Goal: Book appointment/travel/reservation

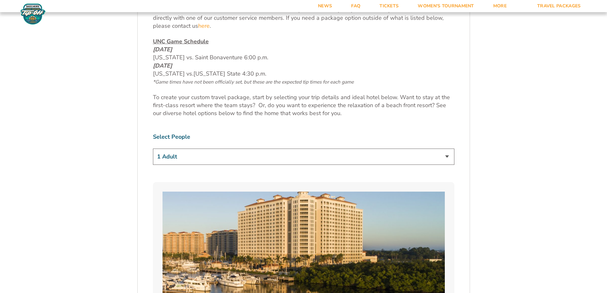
scroll to position [382, 0]
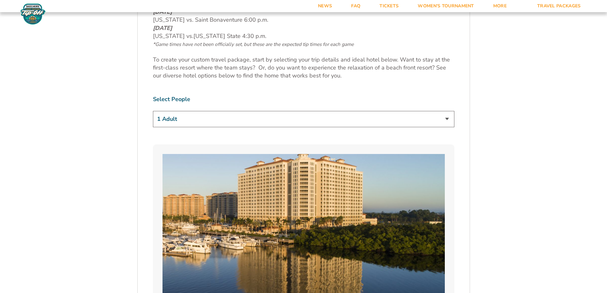
click at [421, 120] on select "1 Adult 2 Adults 3 Adults 4 Adults 2 Adults + 1 Child 2 Adults + 2 Children 2 A…" at bounding box center [304, 119] width 302 height 16
select select "2 Adults"
click at [153, 111] on select "1 Adult 2 Adults 3 Adults 4 Adults 2 Adults + 1 Child 2 Adults + 2 Children 2 A…" at bounding box center [304, 119] width 302 height 16
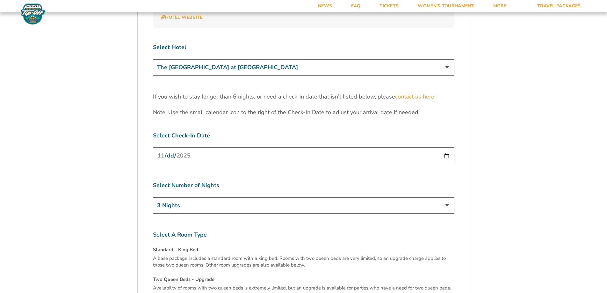
scroll to position [1970, 0]
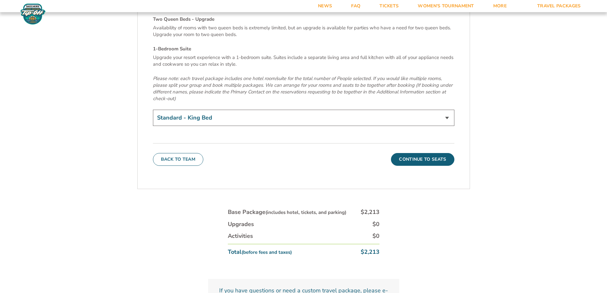
scroll to position [2257, 0]
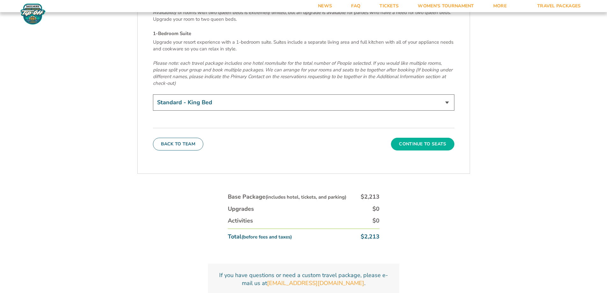
click at [426, 138] on button "Continue To Seats" at bounding box center [422, 144] width 63 height 13
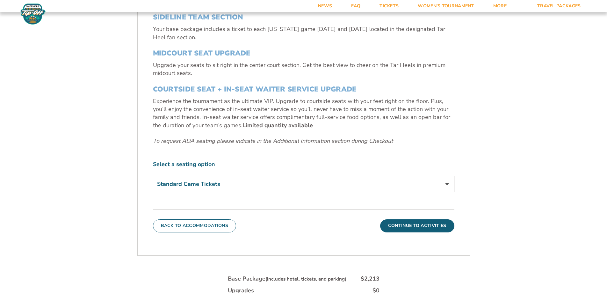
scroll to position [298, 0]
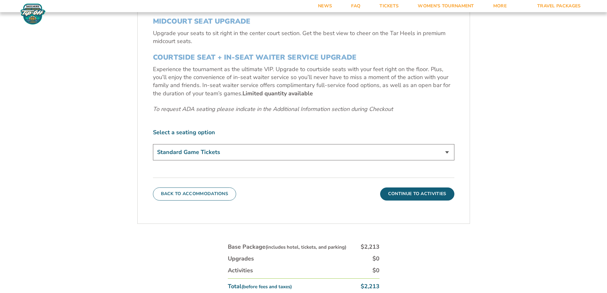
click at [244, 149] on select "Standard Game Tickets Midcourt Seat Upgrade (+$140 per person) Courtside Seat +…" at bounding box center [304, 152] width 302 height 16
click at [432, 193] on button "Continue To Activities" at bounding box center [417, 193] width 74 height 13
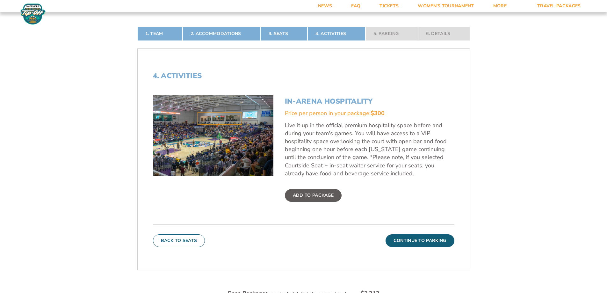
scroll to position [202, 0]
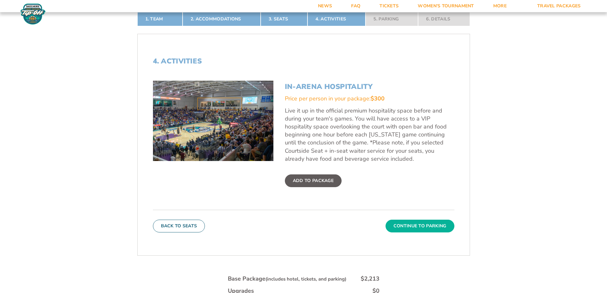
click at [407, 225] on button "Continue To Parking" at bounding box center [420, 226] width 69 height 13
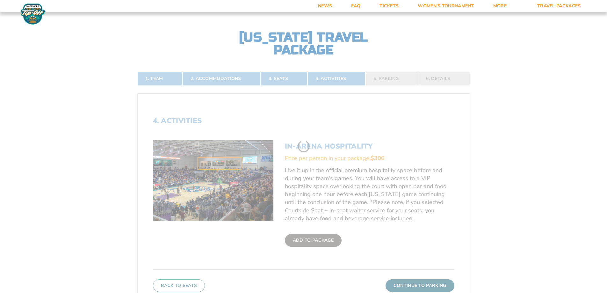
scroll to position [139, 0]
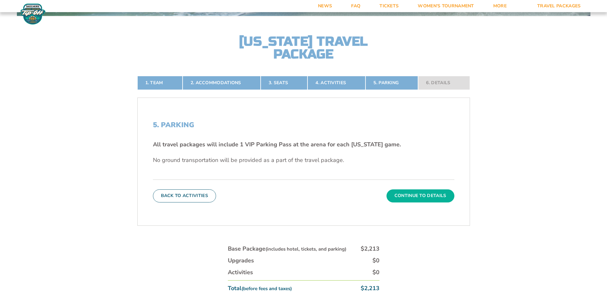
click at [425, 194] on button "Continue To Details" at bounding box center [421, 195] width 68 height 13
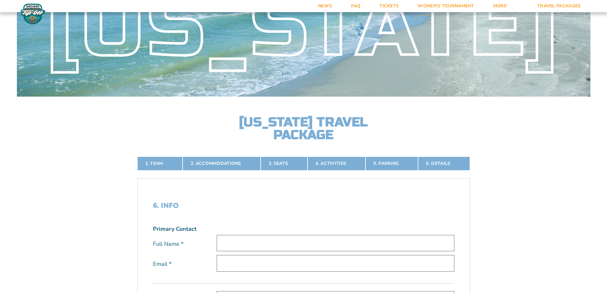
scroll to position [0, 0]
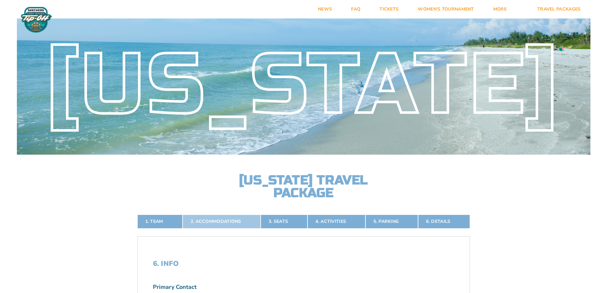
click at [221, 218] on link "2. Accommodations" at bounding box center [222, 222] width 78 height 14
